Goal: Task Accomplishment & Management: Use online tool/utility

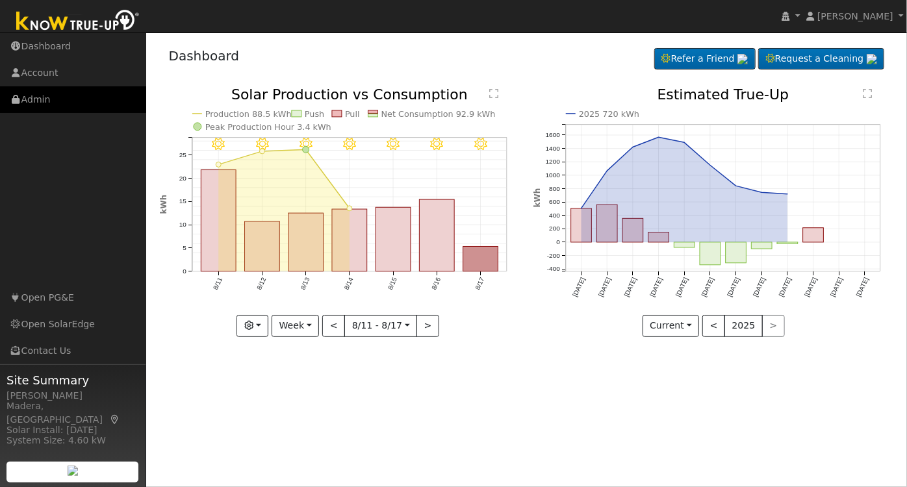
click at [60, 86] on link "Admin" at bounding box center [73, 99] width 146 height 27
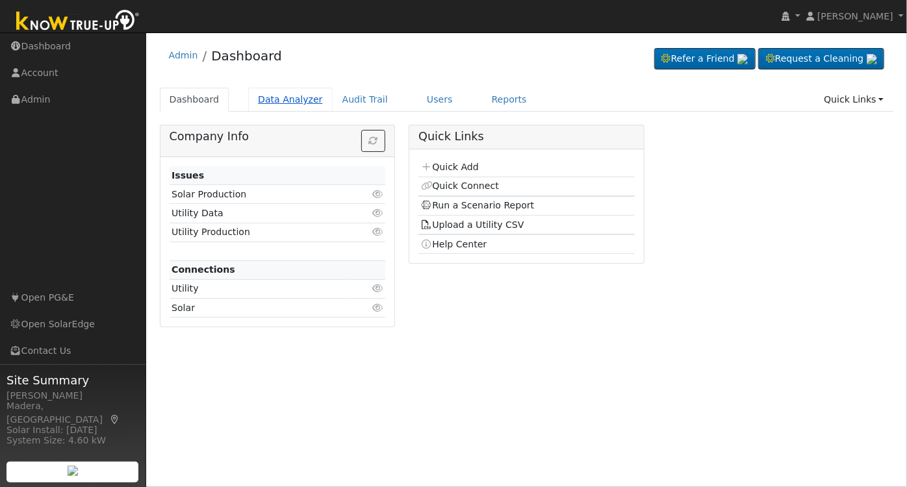
click at [291, 97] on link "Data Analyzer" at bounding box center [290, 100] width 84 height 24
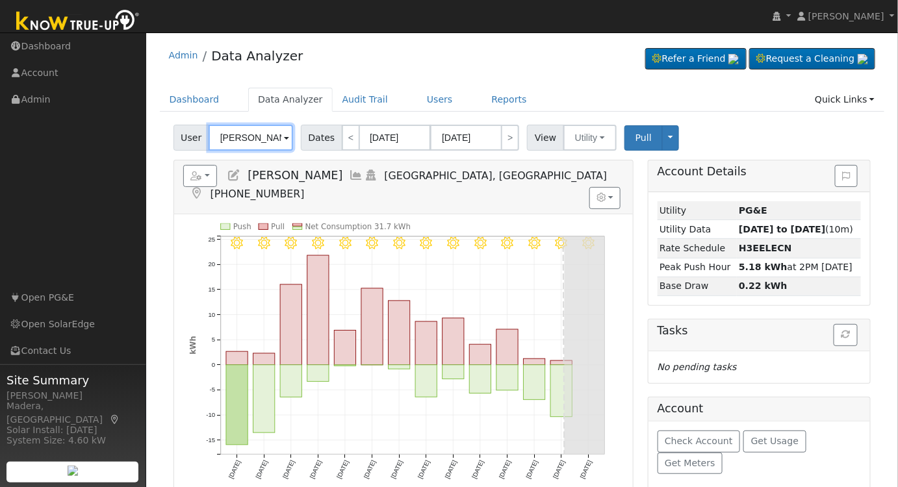
drag, startPoint x: 270, startPoint y: 138, endPoint x: 87, endPoint y: 135, distance: 182.6
click at [87, 135] on div "installed Robbie Zimbelman Robbie Zimbelman Profile My Company Help Center Term…" at bounding box center [449, 355] width 898 height 646
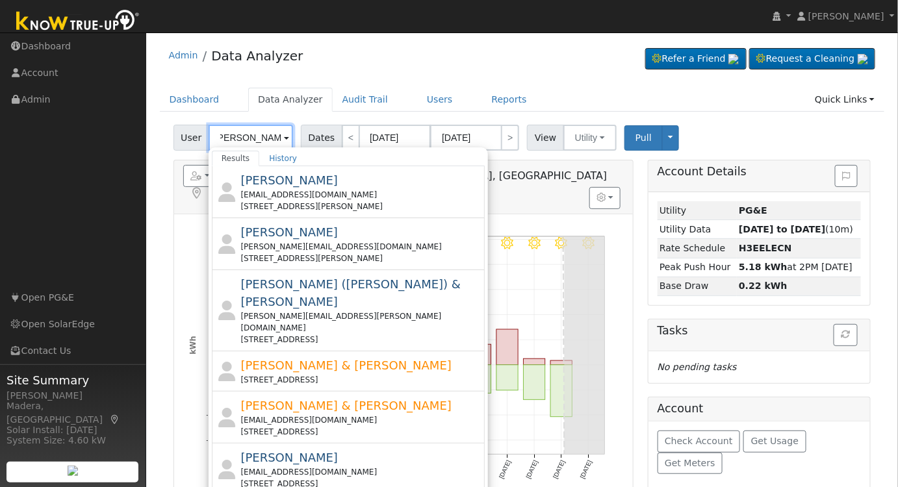
scroll to position [0, 10]
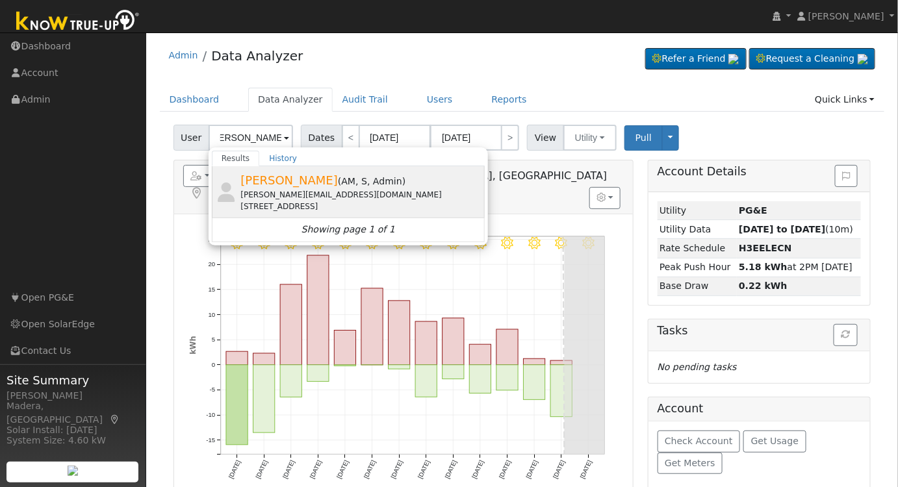
click at [386, 185] on span ", Admin" at bounding box center [384, 181] width 35 height 10
type input "[PERSON_NAME]"
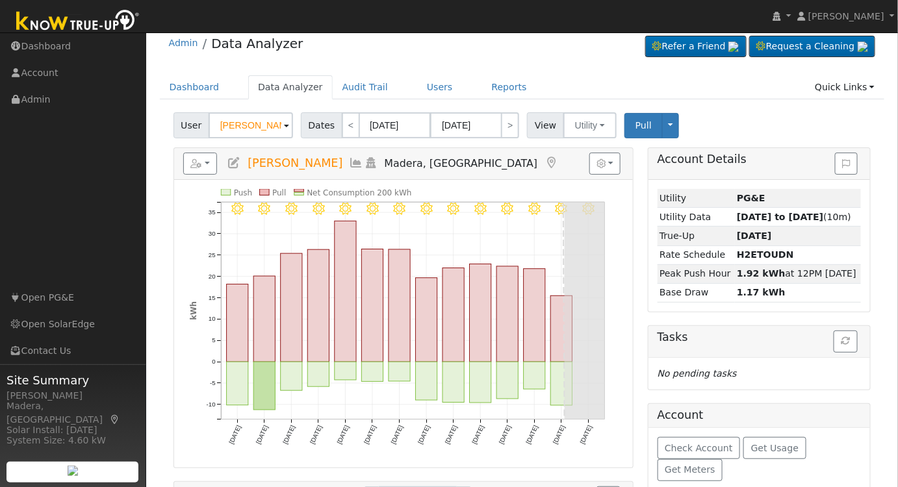
scroll to position [0, 0]
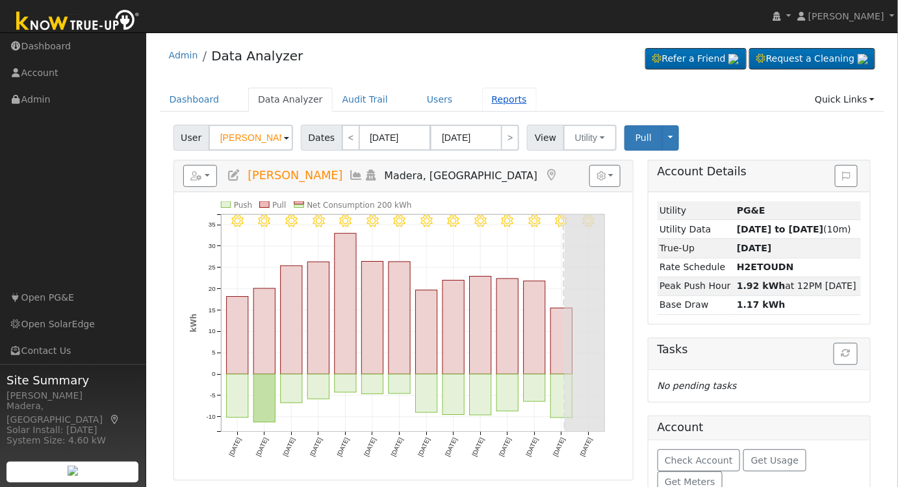
click at [487, 97] on link "Reports" at bounding box center [509, 100] width 55 height 24
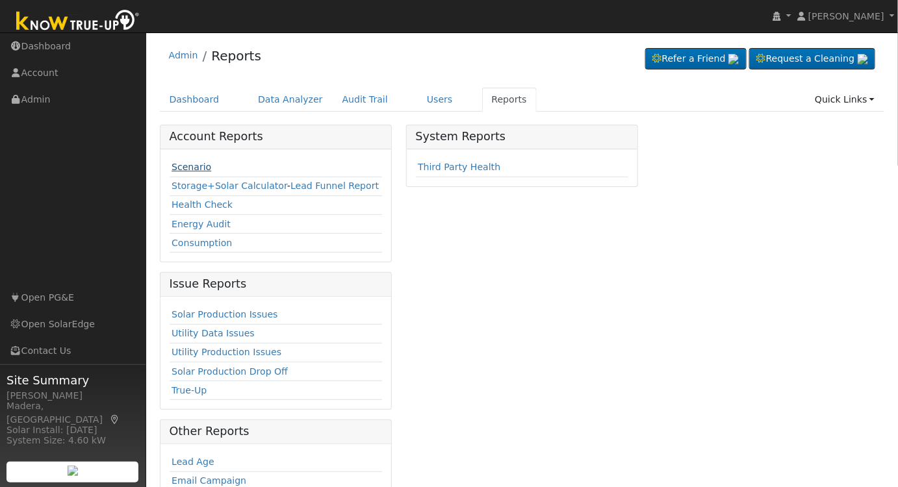
click at [197, 168] on link "Scenario" at bounding box center [191, 167] width 40 height 10
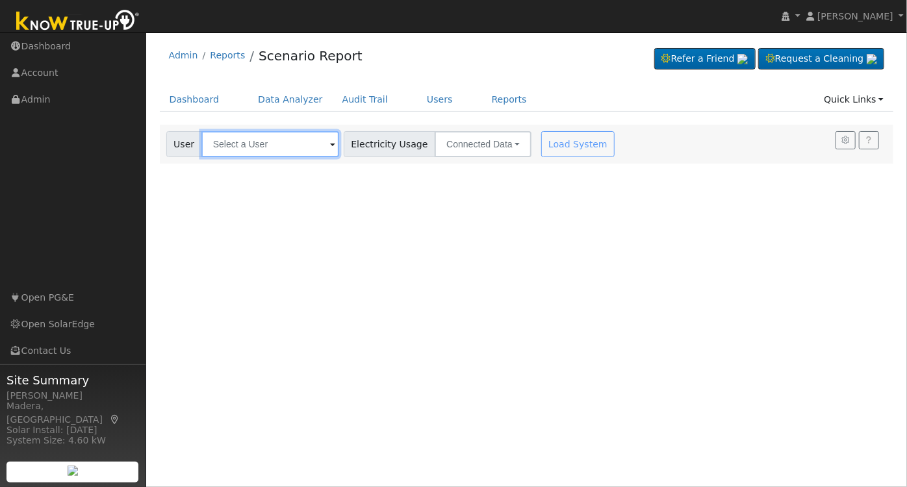
click at [250, 146] on input "text" at bounding box center [270, 144] width 138 height 26
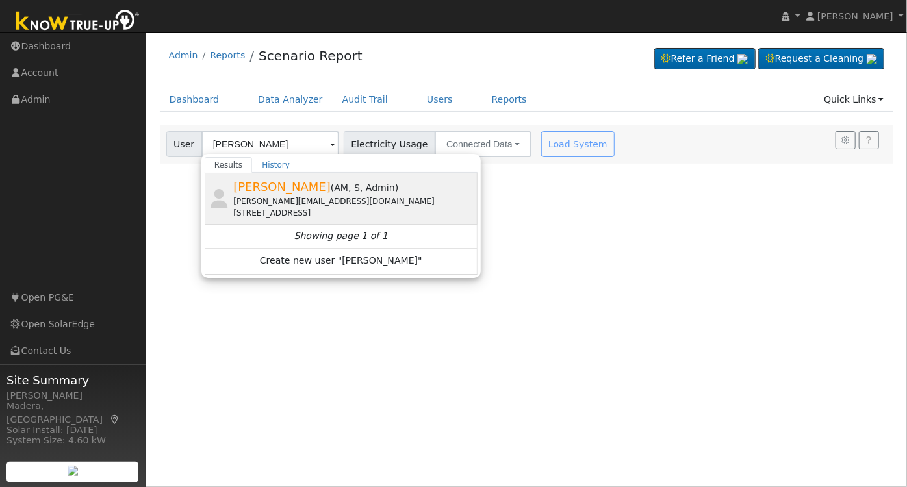
click at [285, 196] on div "[PERSON_NAME][EMAIL_ADDRESS][DOMAIN_NAME]" at bounding box center [353, 202] width 241 height 12
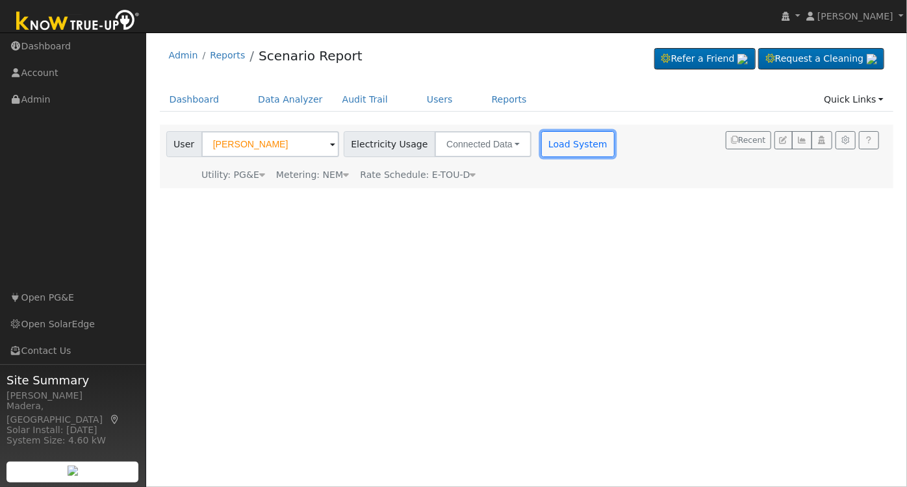
click at [561, 138] on button "Load System" at bounding box center [578, 144] width 74 height 26
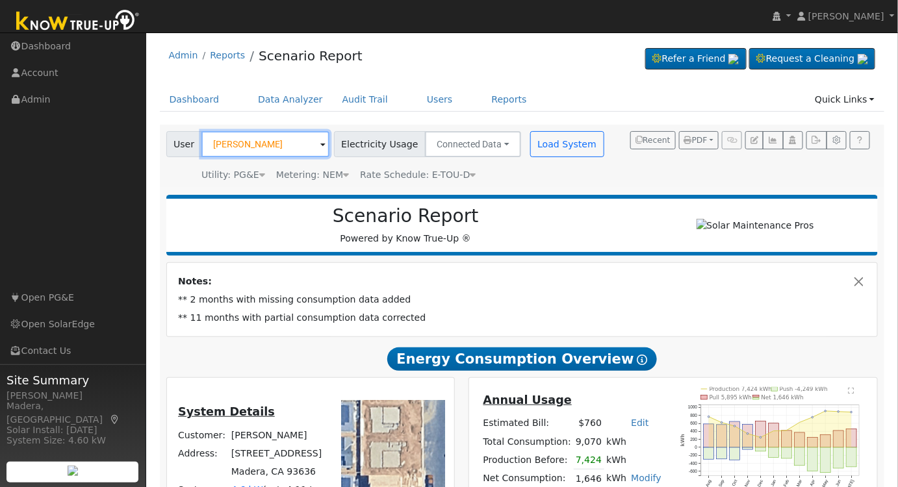
click at [293, 139] on input "[PERSON_NAME]" at bounding box center [265, 144] width 128 height 26
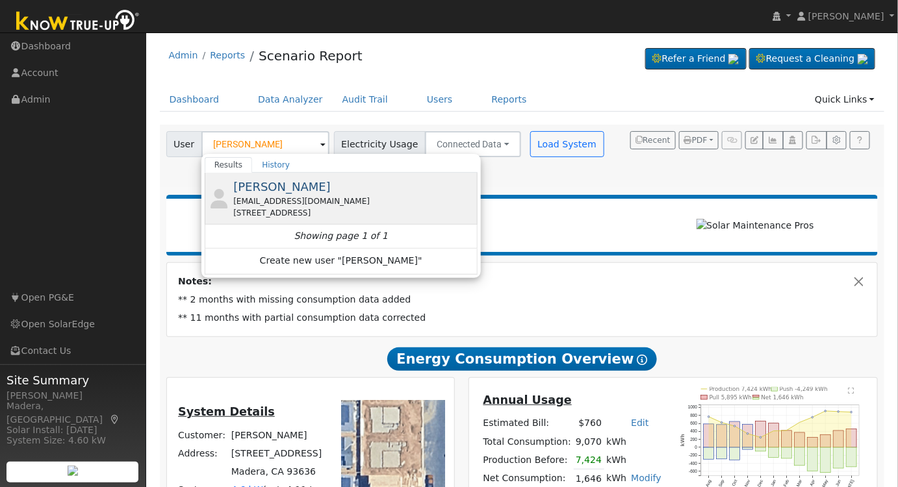
click at [0, 0] on div "[PERSON_NAME] [EMAIL_ADDRESS][DOMAIN_NAME] [STREET_ADDRESS]" at bounding box center [0, 0] width 0 height 0
type input "[PERSON_NAME]"
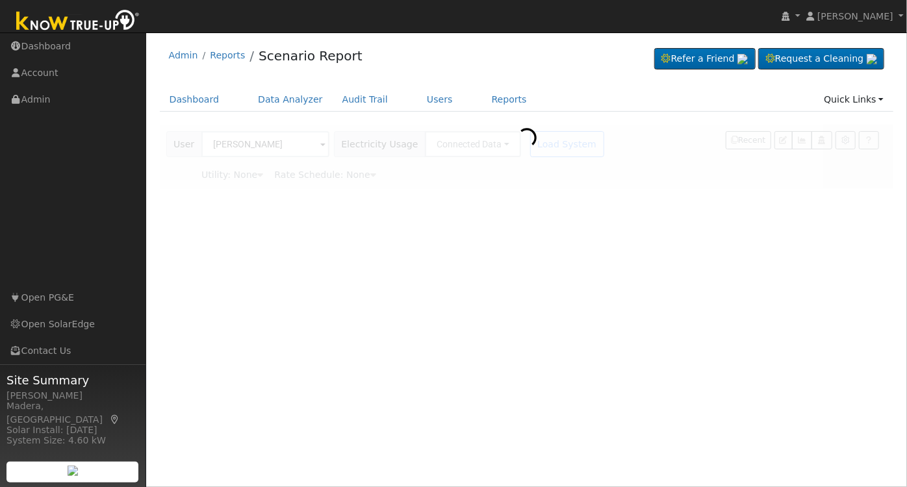
type input "Southern [US_STATE] Edison"
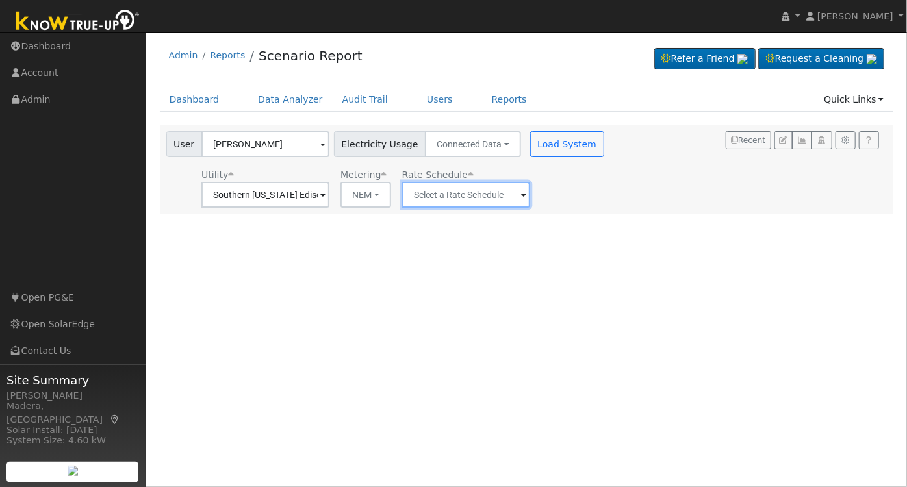
click at [329, 199] on input "text" at bounding box center [265, 195] width 128 height 26
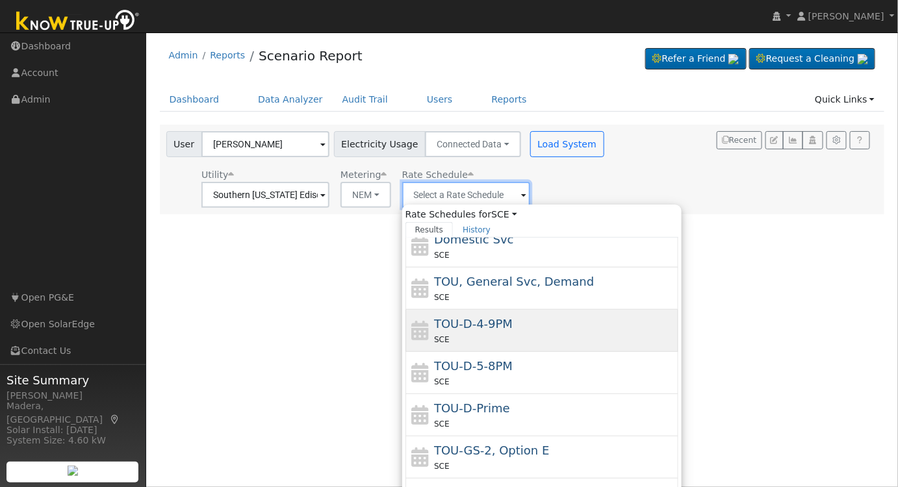
scroll to position [98, 0]
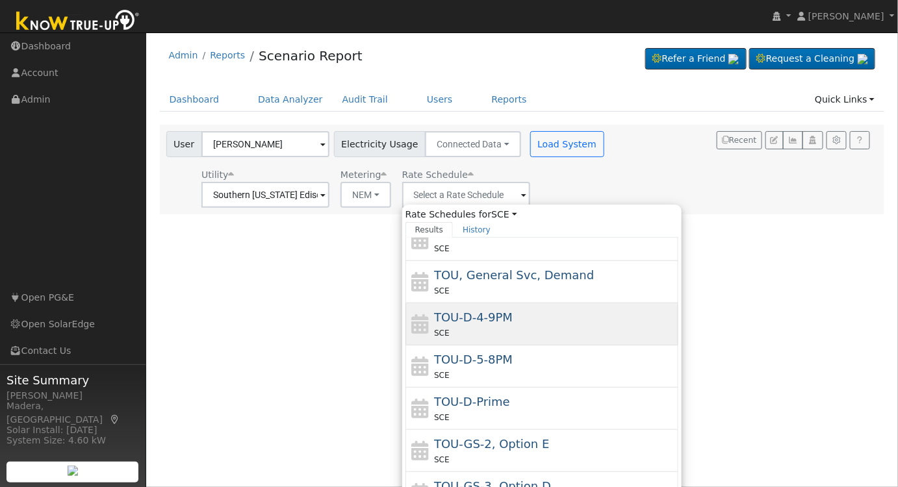
click at [483, 315] on span "TOU-D-4-9PM" at bounding box center [473, 318] width 79 height 14
type input "TOU-D-4-9PM"
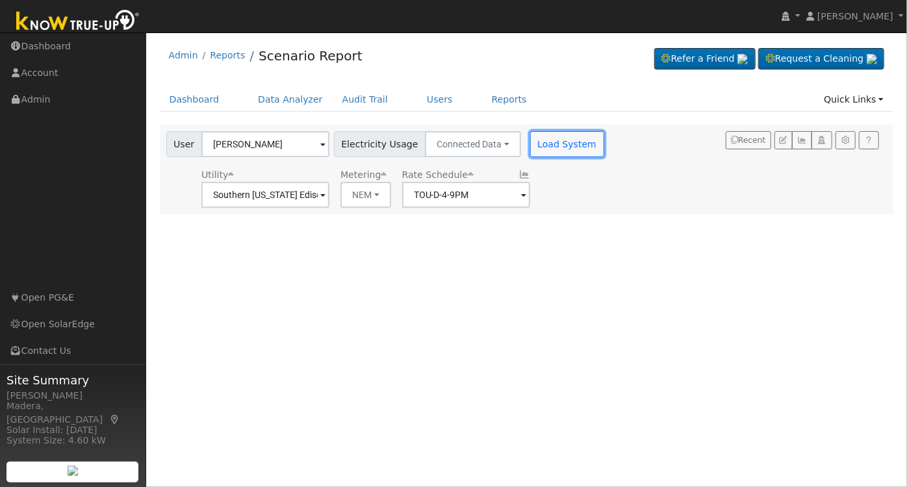
click at [544, 140] on button "Load System" at bounding box center [567, 144] width 74 height 26
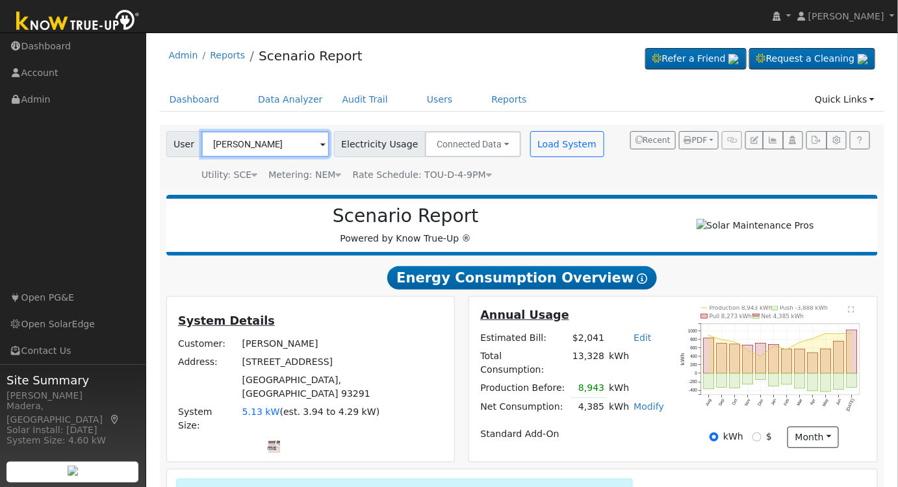
click at [284, 138] on input "[PERSON_NAME]" at bounding box center [265, 144] width 128 height 26
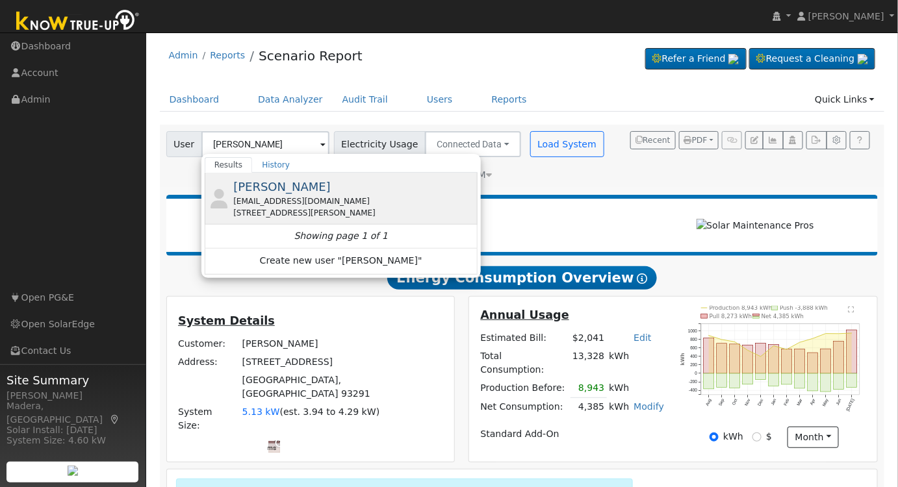
click at [344, 197] on div "[EMAIL_ADDRESS][DOMAIN_NAME]" at bounding box center [353, 202] width 241 height 12
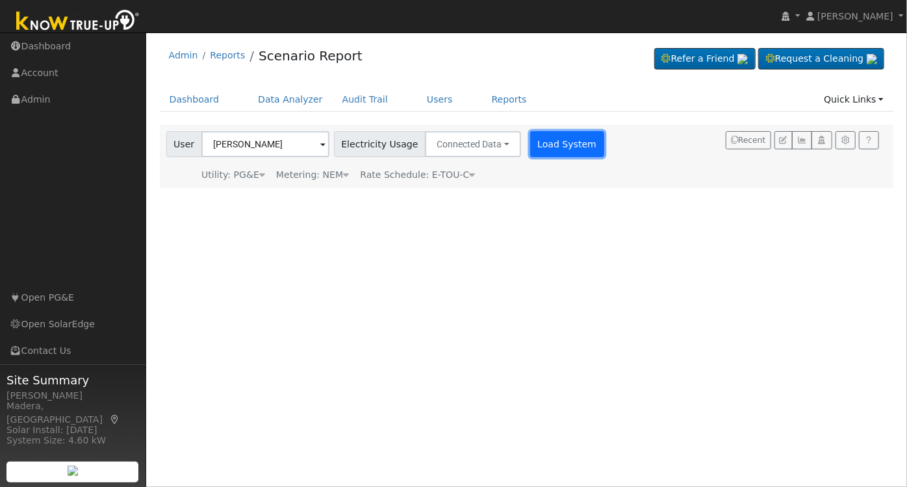
click at [552, 142] on button "Load System" at bounding box center [567, 144] width 74 height 26
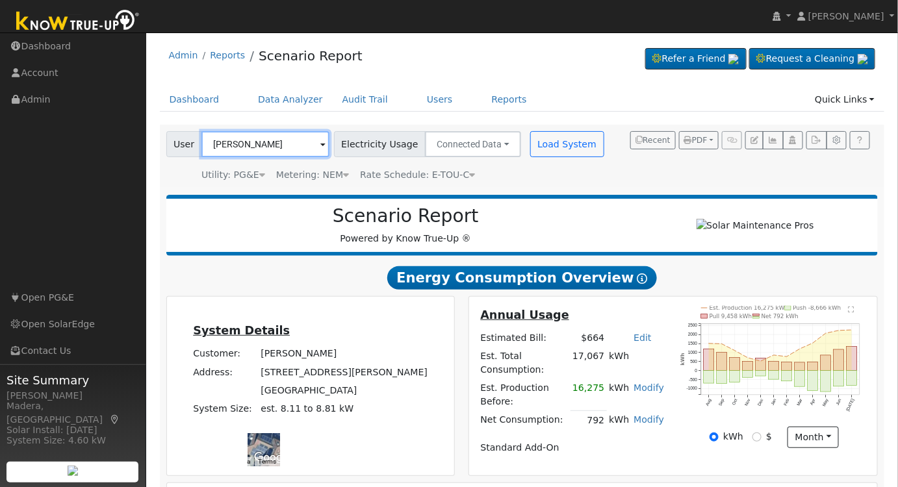
click at [260, 144] on input "[PERSON_NAME]" at bounding box center [265, 144] width 128 height 26
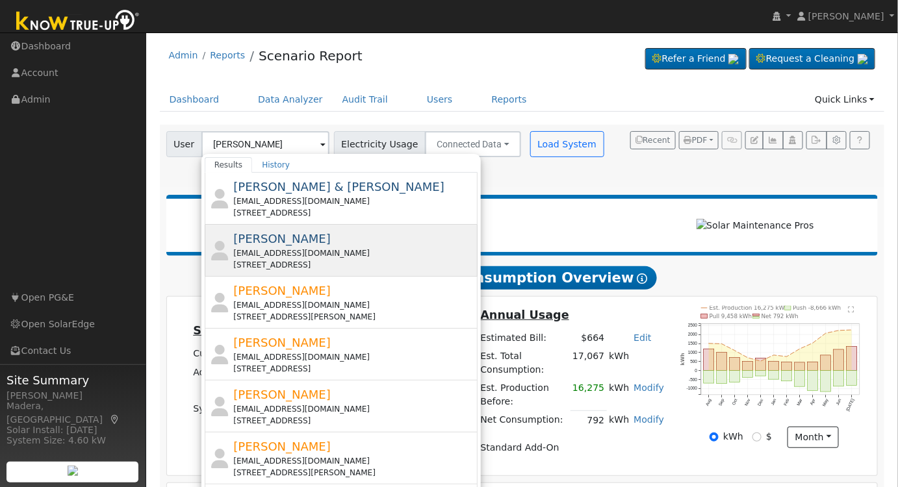
click at [346, 238] on div "[PERSON_NAME] [EMAIL_ADDRESS][DOMAIN_NAME] [STREET_ADDRESS]" at bounding box center [353, 250] width 241 height 41
type input "[PERSON_NAME]"
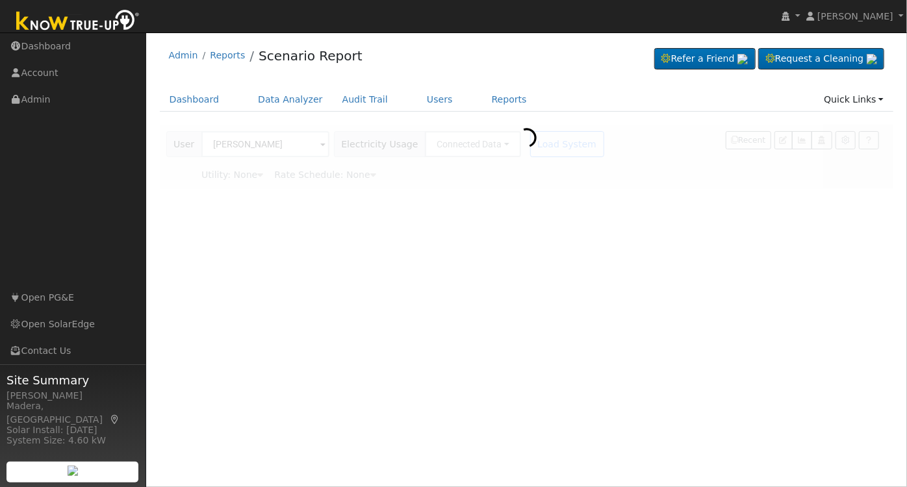
type input "Southern [US_STATE] Edison"
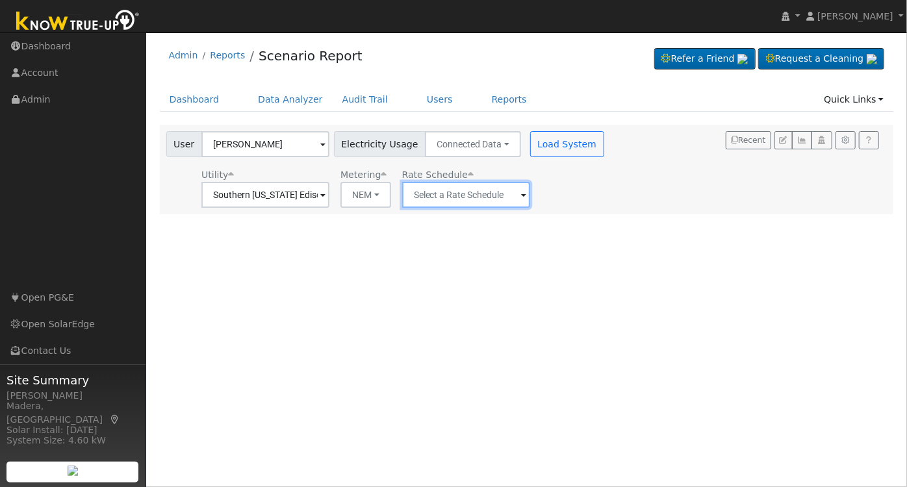
click at [329, 192] on input "text" at bounding box center [265, 195] width 128 height 26
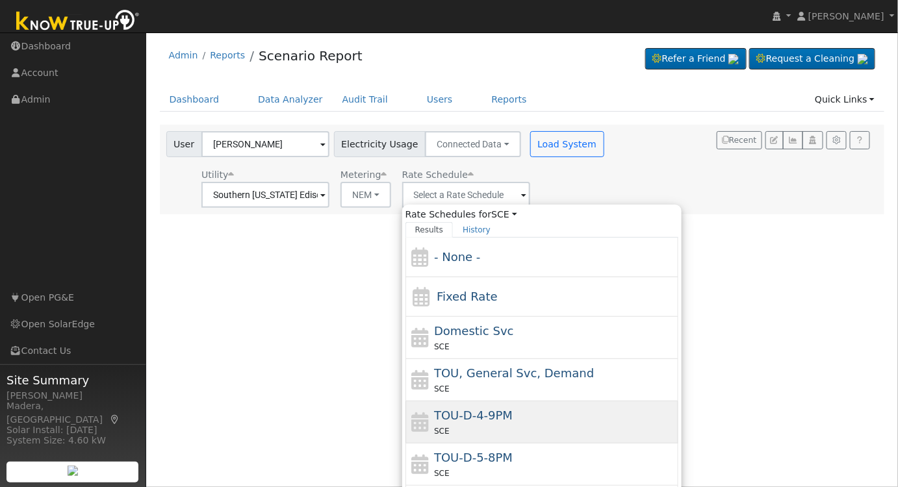
click at [479, 420] on span "TOU-D-4-9PM" at bounding box center [473, 416] width 79 height 14
type input "TOU-D-4-9PM"
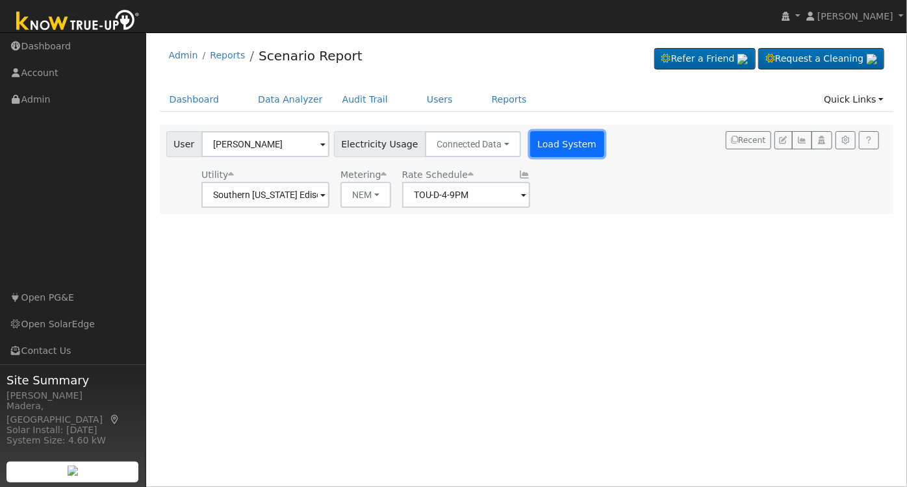
click at [537, 151] on button "Load System" at bounding box center [567, 144] width 74 height 26
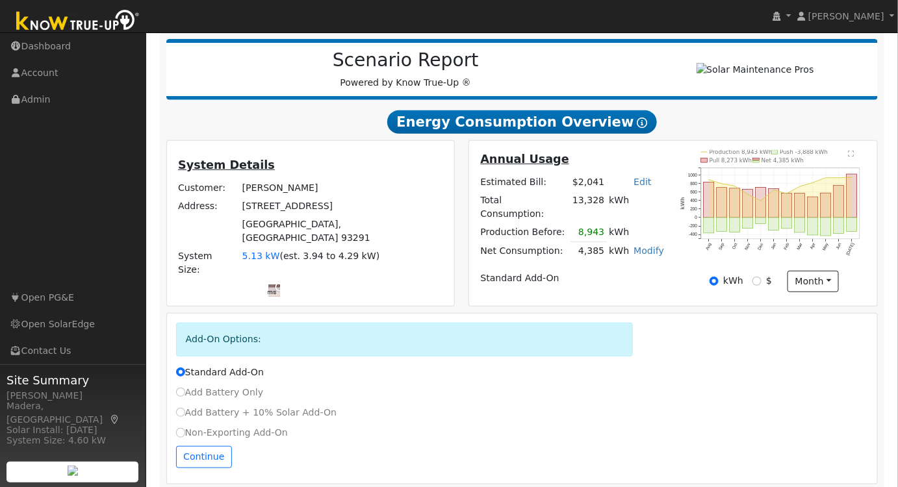
scroll to position [164, 0]
